Goal: Task Accomplishment & Management: Manage account settings

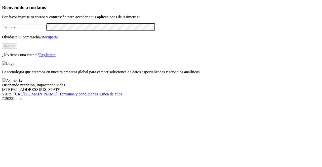
type input "[PERSON_NAME][EMAIL_ADDRESS][PERSON_NAME][DOMAIN_NAME]"
click at [17, 49] on button "Ingresa" at bounding box center [9, 46] width 15 height 5
